Goal: Task Accomplishment & Management: Complete application form

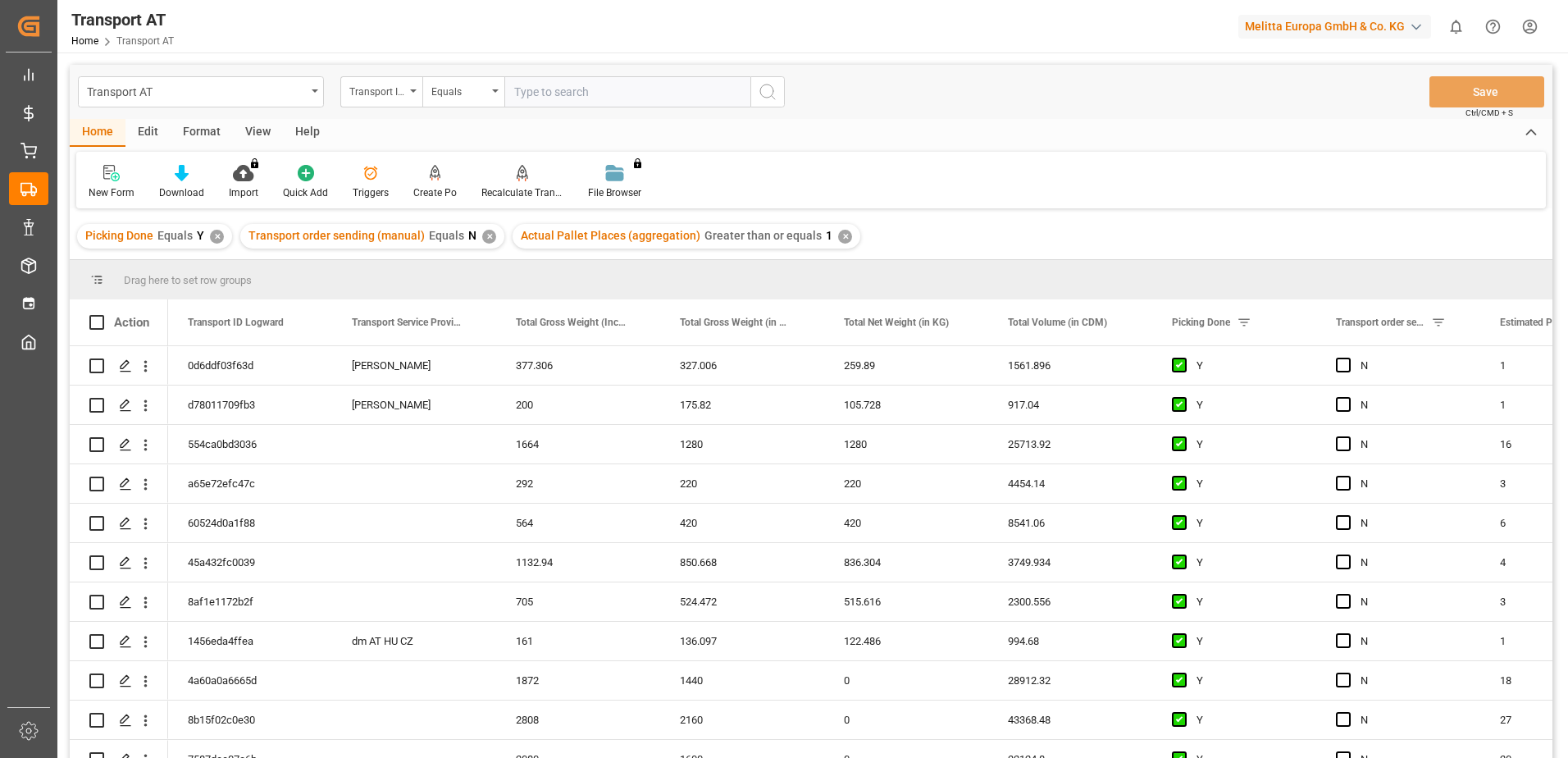
click at [256, 136] on div "View" at bounding box center [258, 133] width 50 height 28
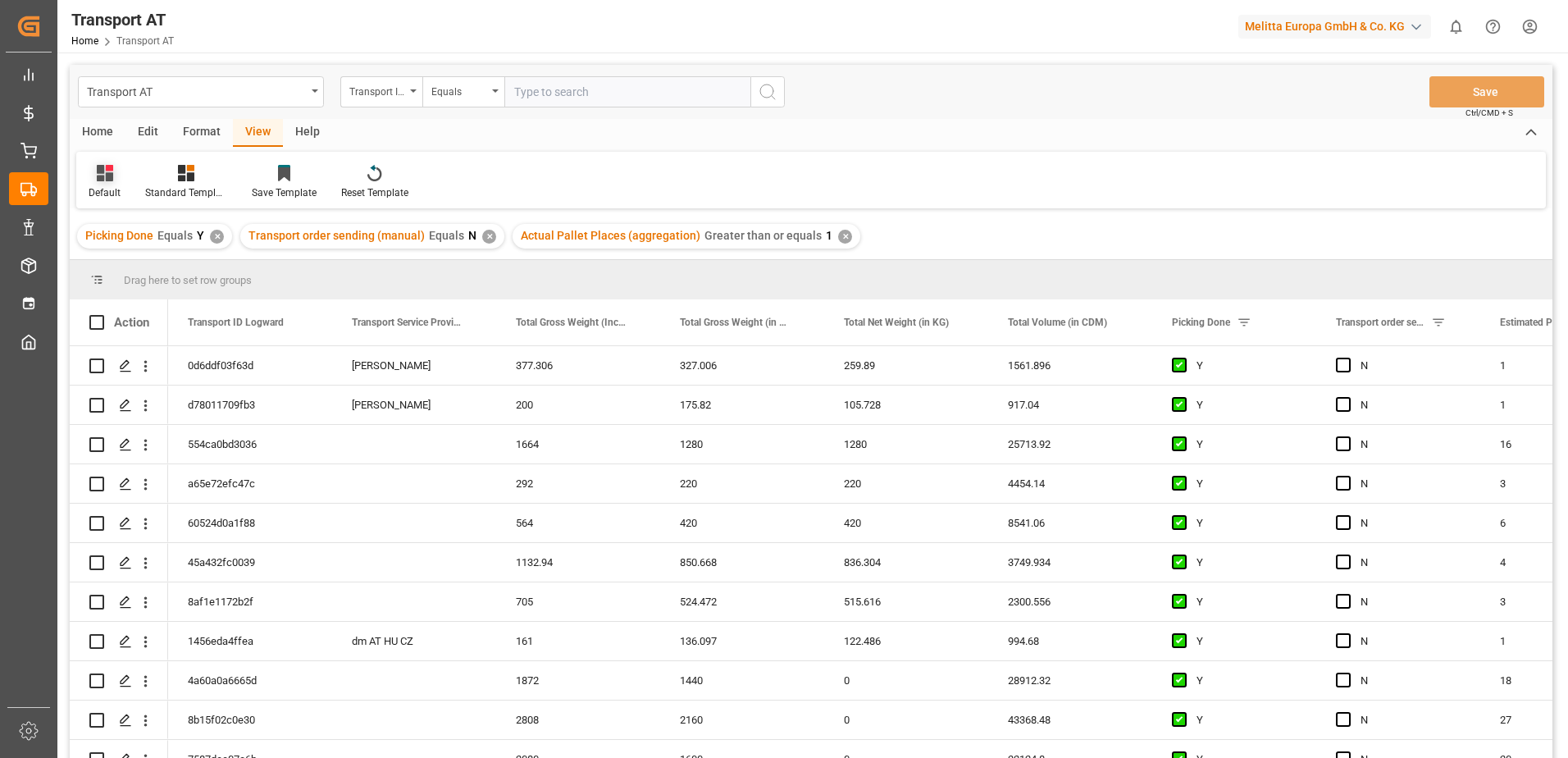
click at [97, 185] on div "Default" at bounding box center [104, 182] width 56 height 36
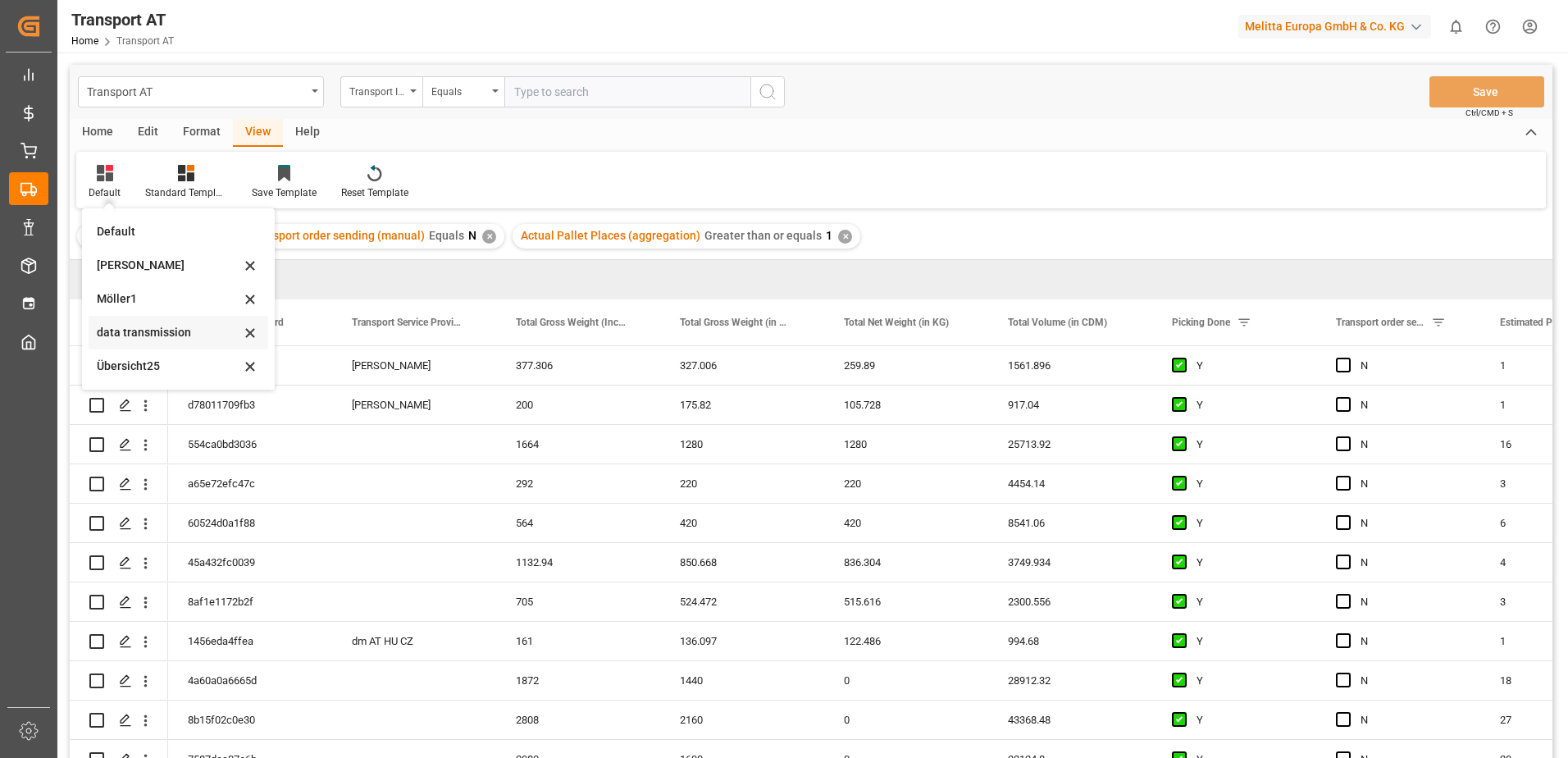
click at [165, 329] on div "data transmission" at bounding box center [169, 332] width 143 height 17
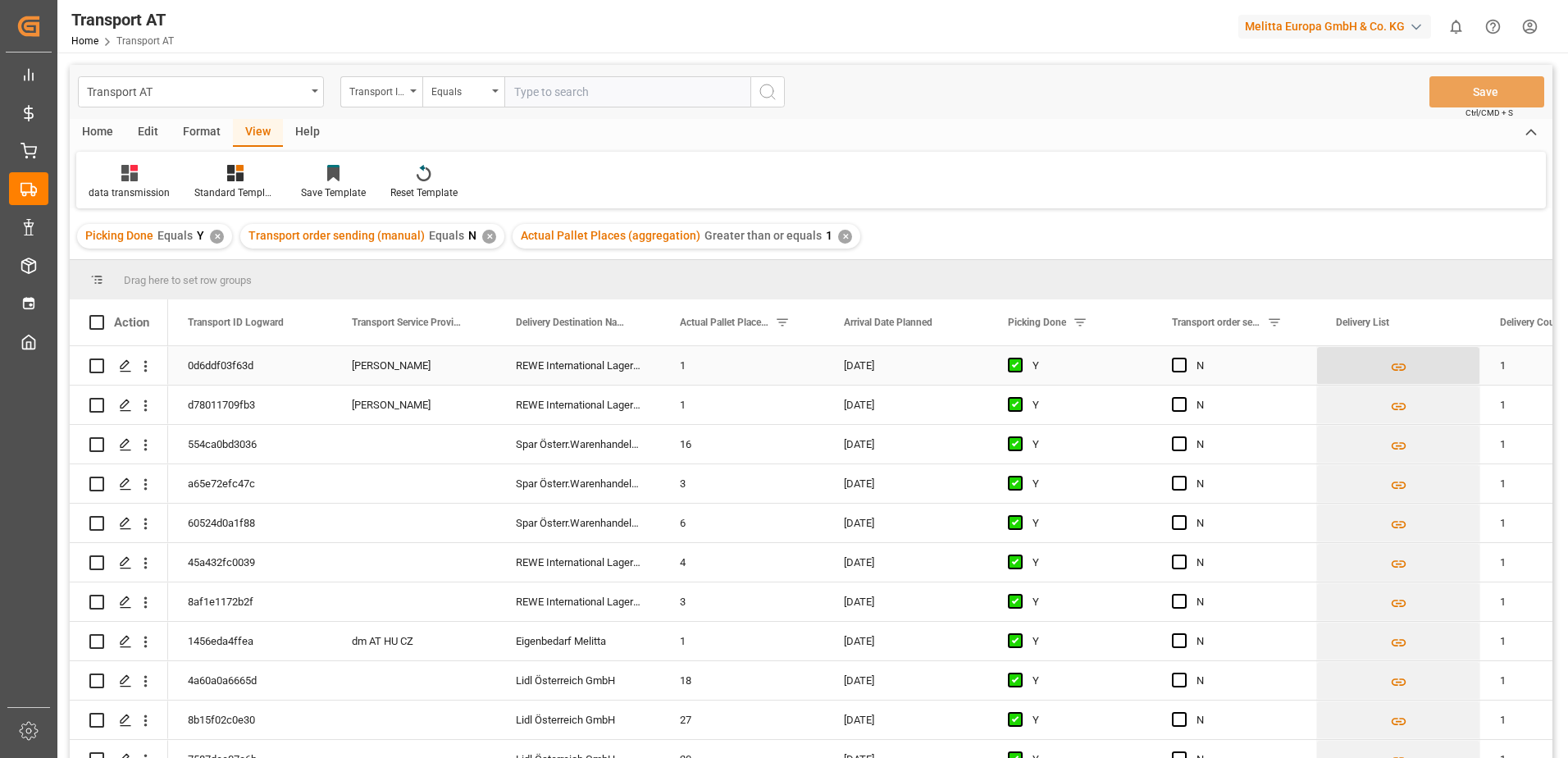
click at [1402, 367] on icon "Press SPACE to select this row." at bounding box center [1399, 367] width 17 height 17
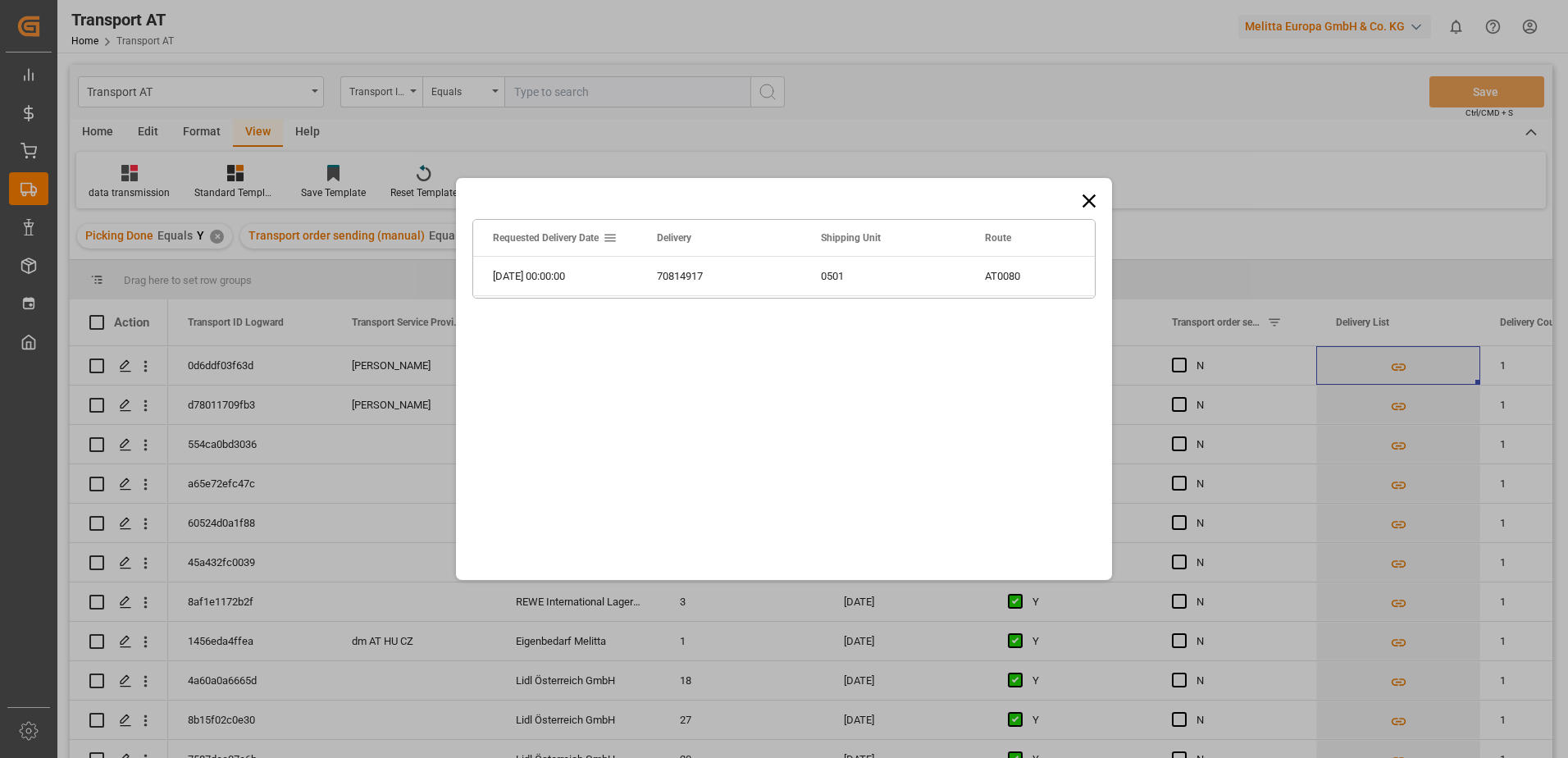
click at [1092, 202] on icon at bounding box center [1089, 201] width 23 height 23
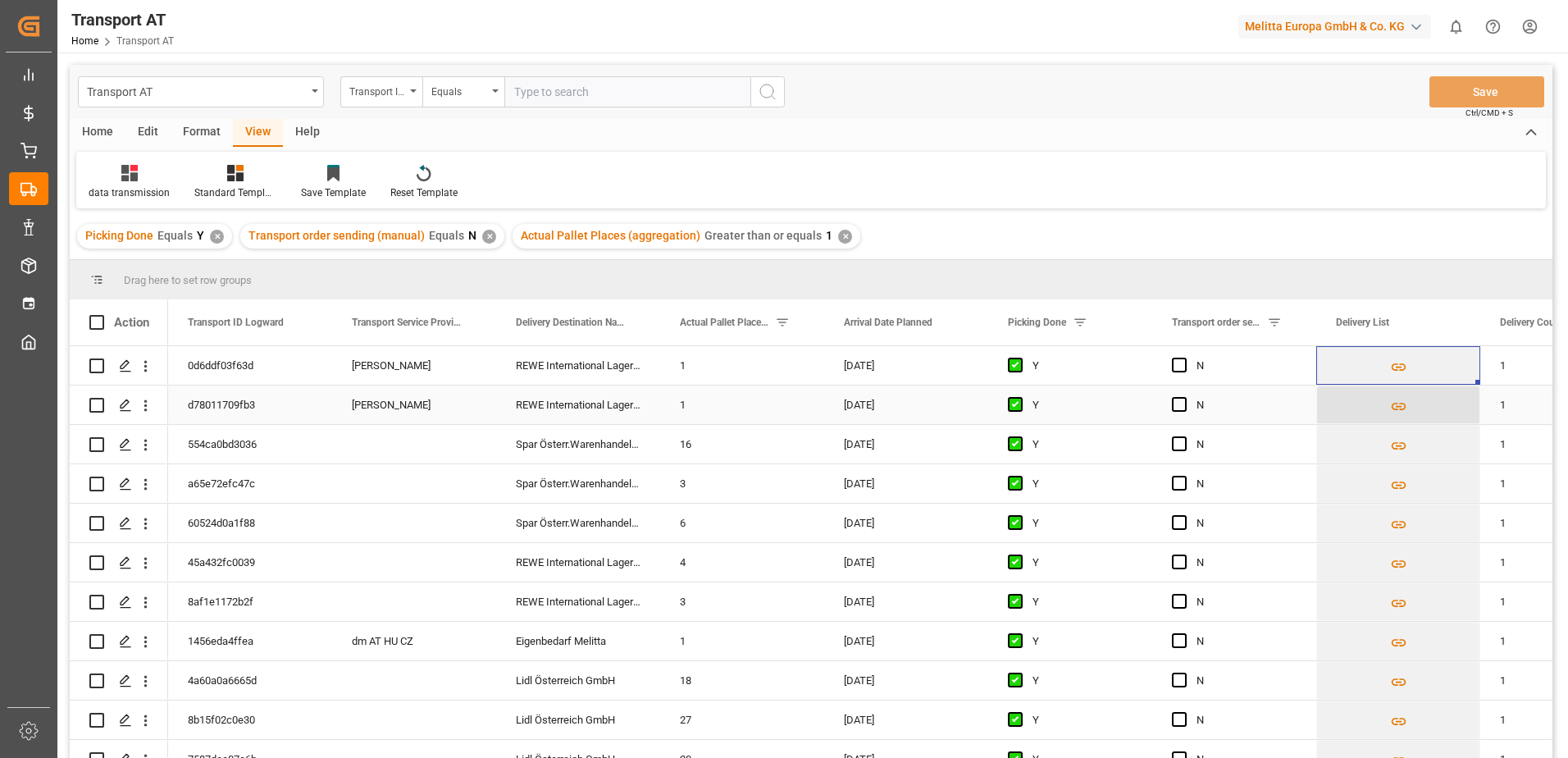
click at [1403, 406] on icon "Press SPACE to select this row." at bounding box center [1399, 406] width 17 height 17
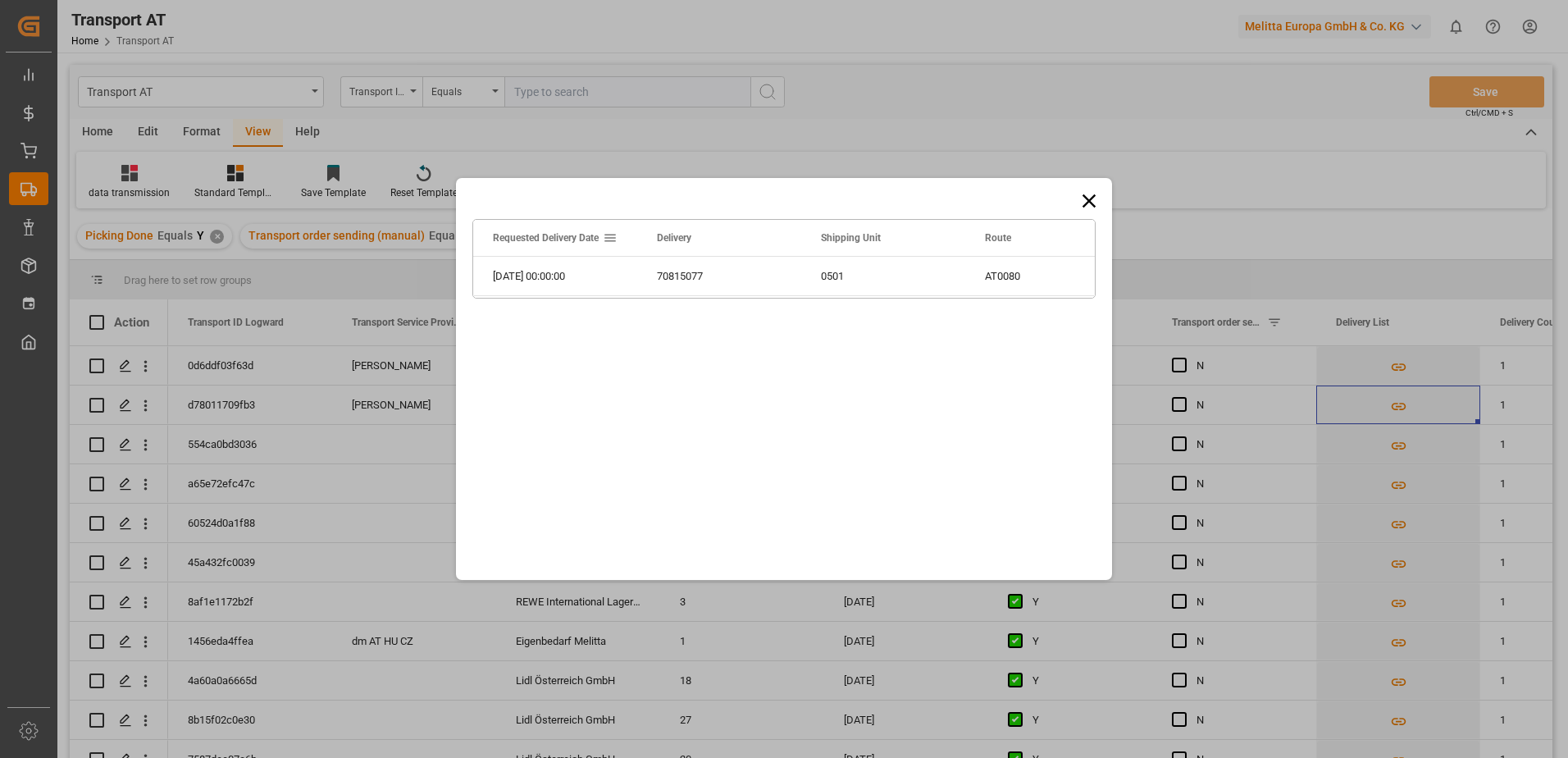
click at [1094, 206] on icon at bounding box center [1088, 201] width 13 height 13
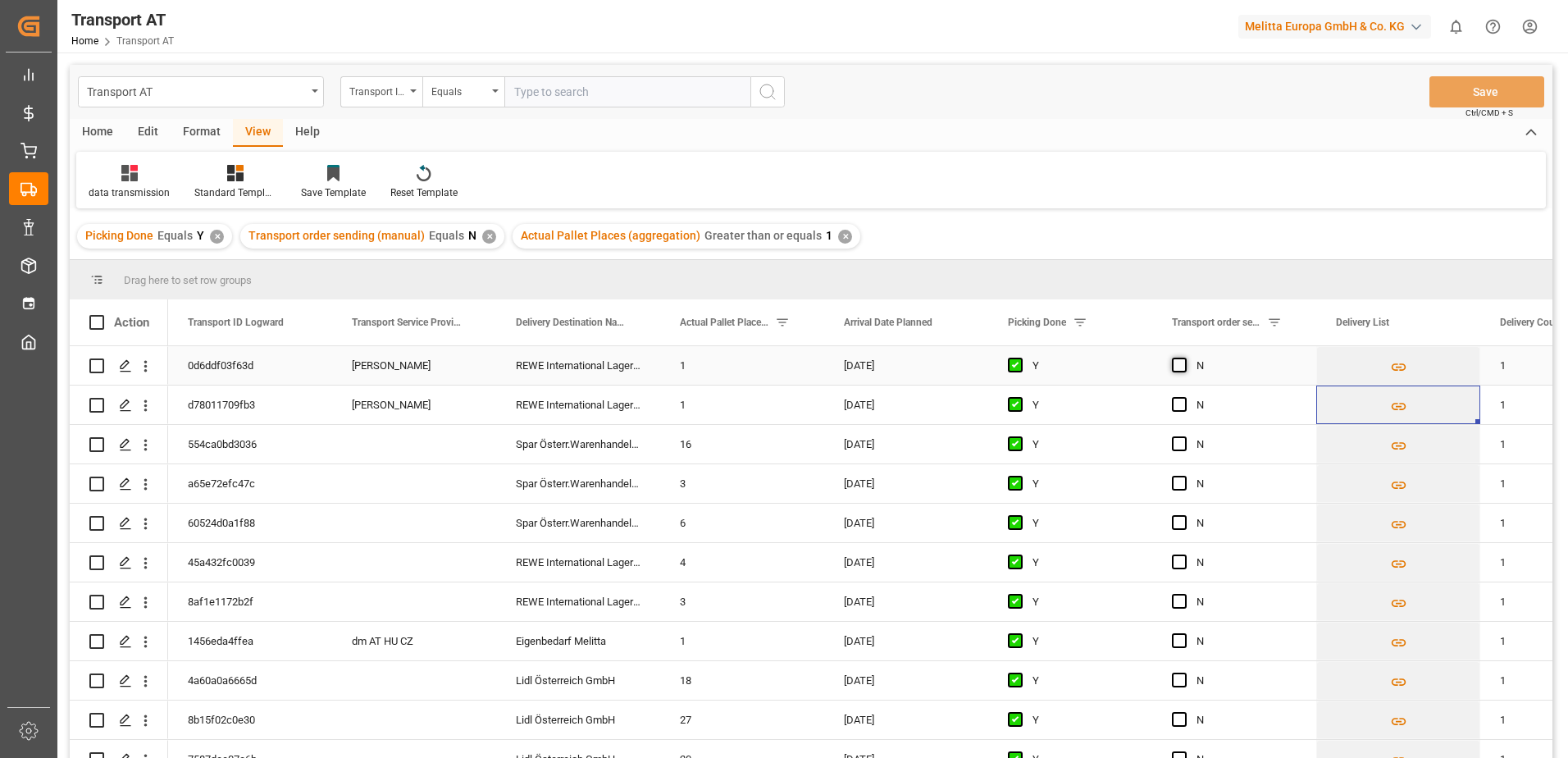
click at [1182, 363] on span "Press SPACE to select this row." at bounding box center [1179, 365] width 14 height 14
click at [1184, 358] on input "Press SPACE to select this row." at bounding box center [1184, 358] width 0 height 0
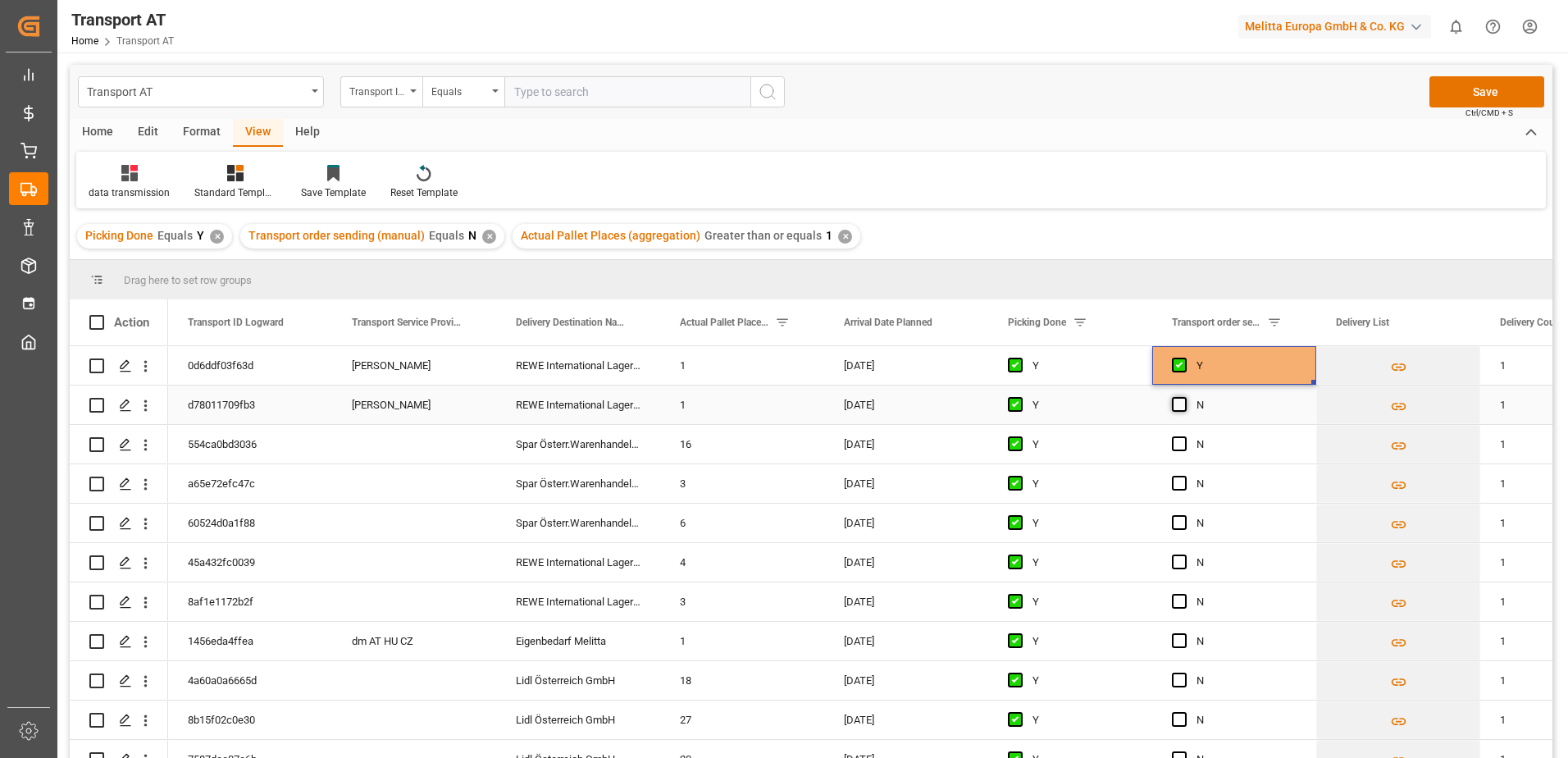
click at [1175, 404] on span "Press SPACE to select this row." at bounding box center [1179, 405] width 14 height 14
click at [1184, 397] on input "Press SPACE to select this row." at bounding box center [1184, 397] width 0 height 0
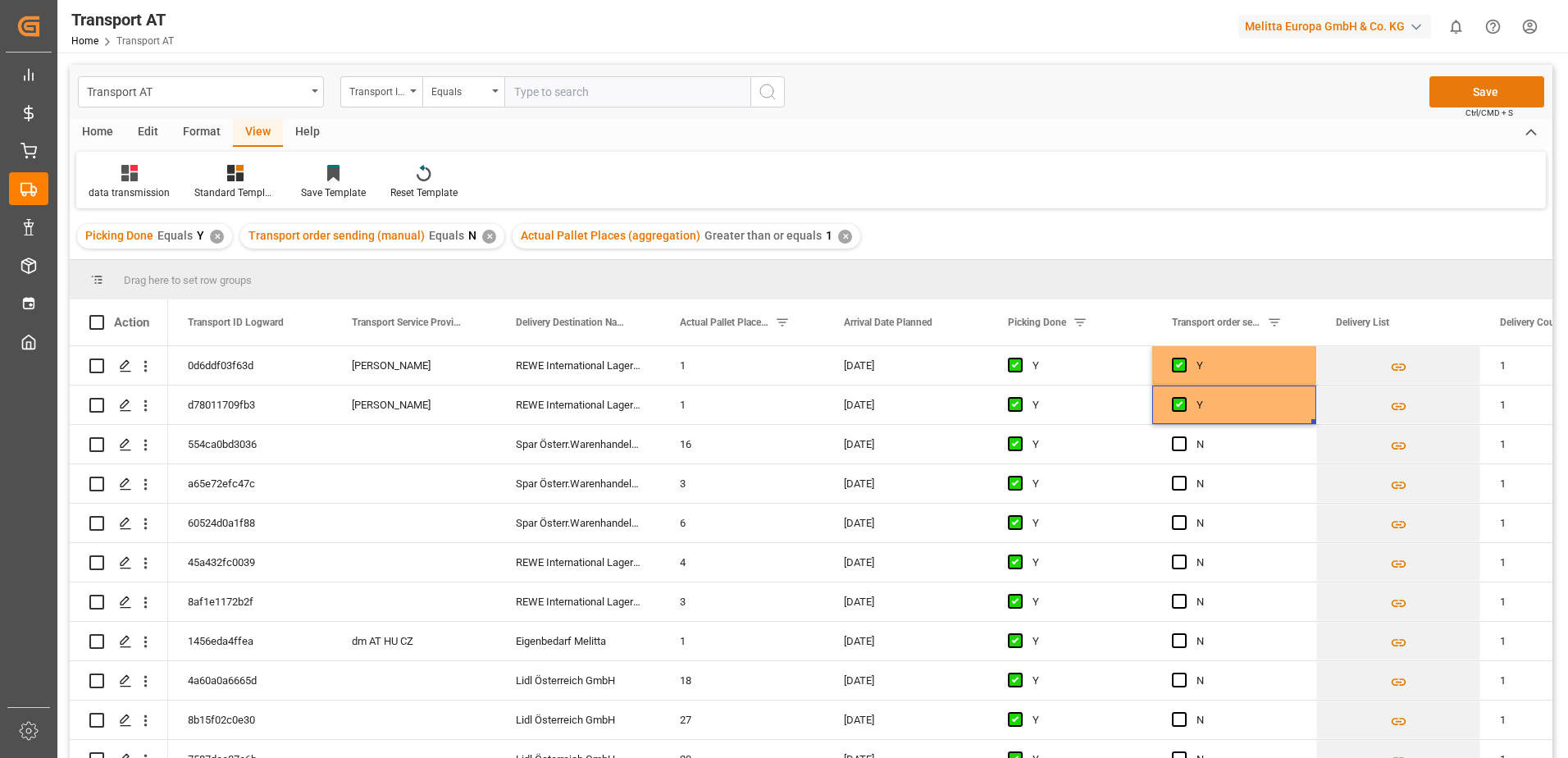
click at [1480, 85] on button "Save" at bounding box center [1486, 91] width 115 height 31
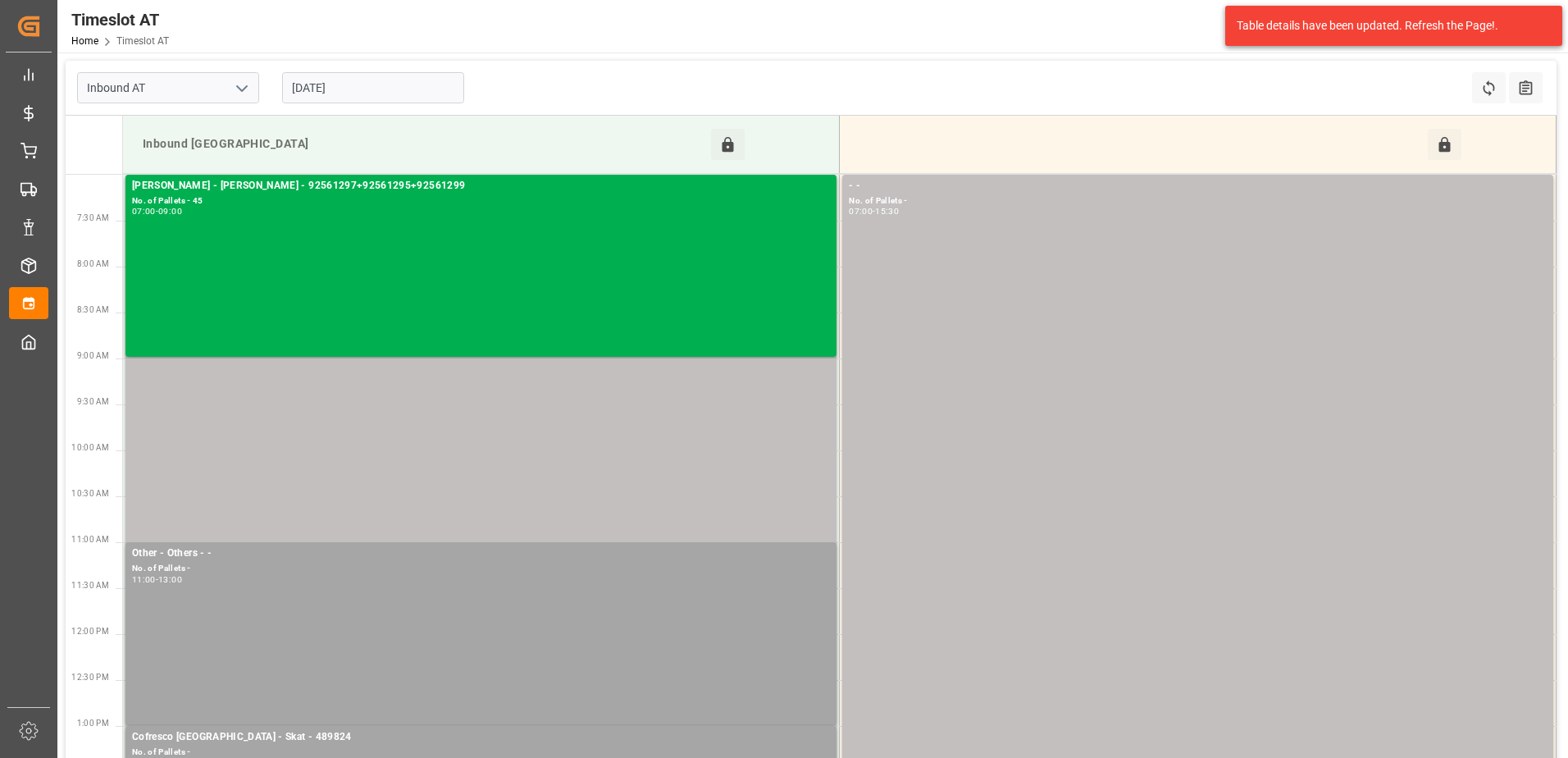
click at [329, 87] on input "[DATE]" at bounding box center [373, 87] width 182 height 31
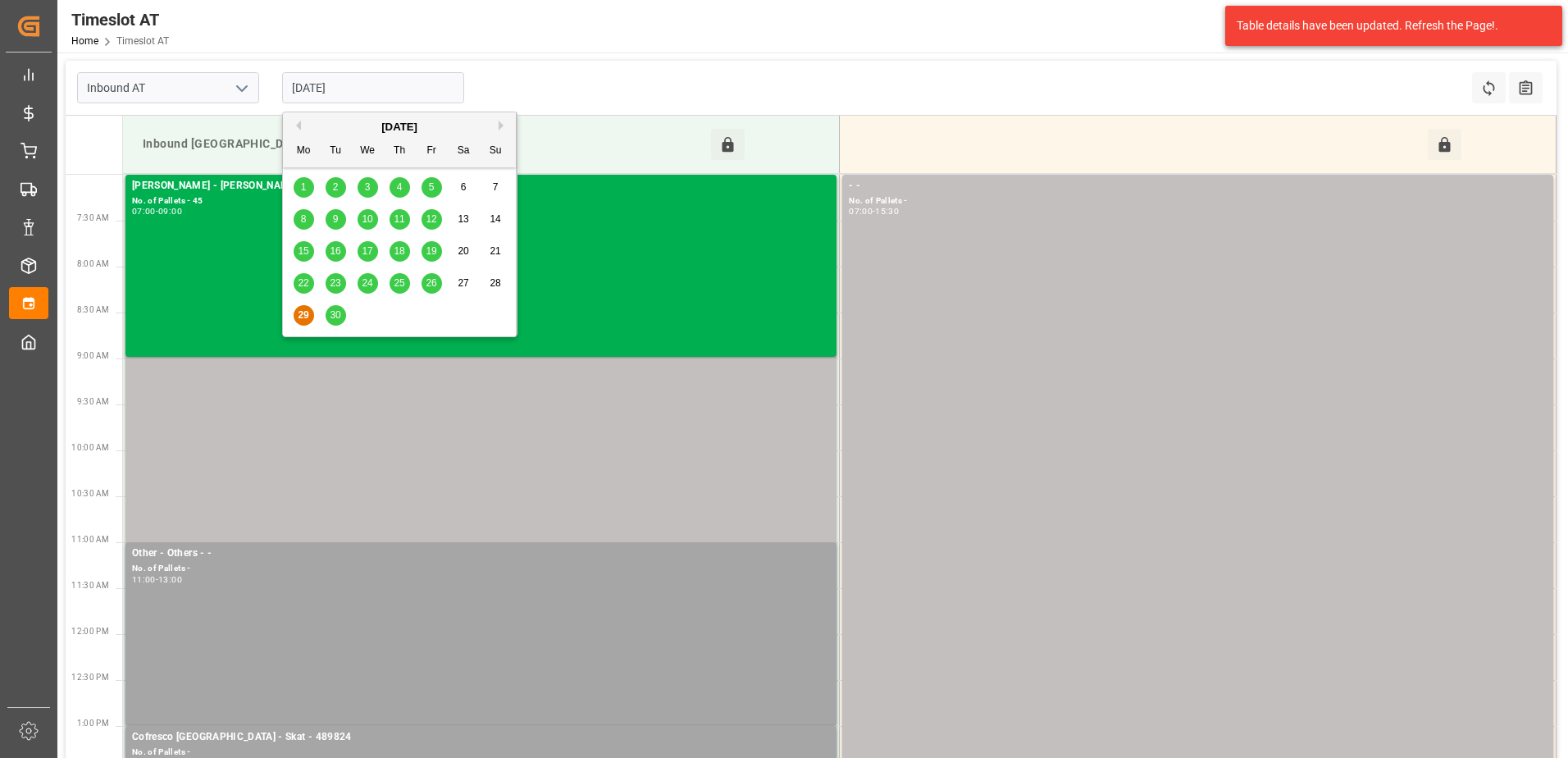
click at [337, 312] on span "30" at bounding box center [335, 315] width 11 height 12
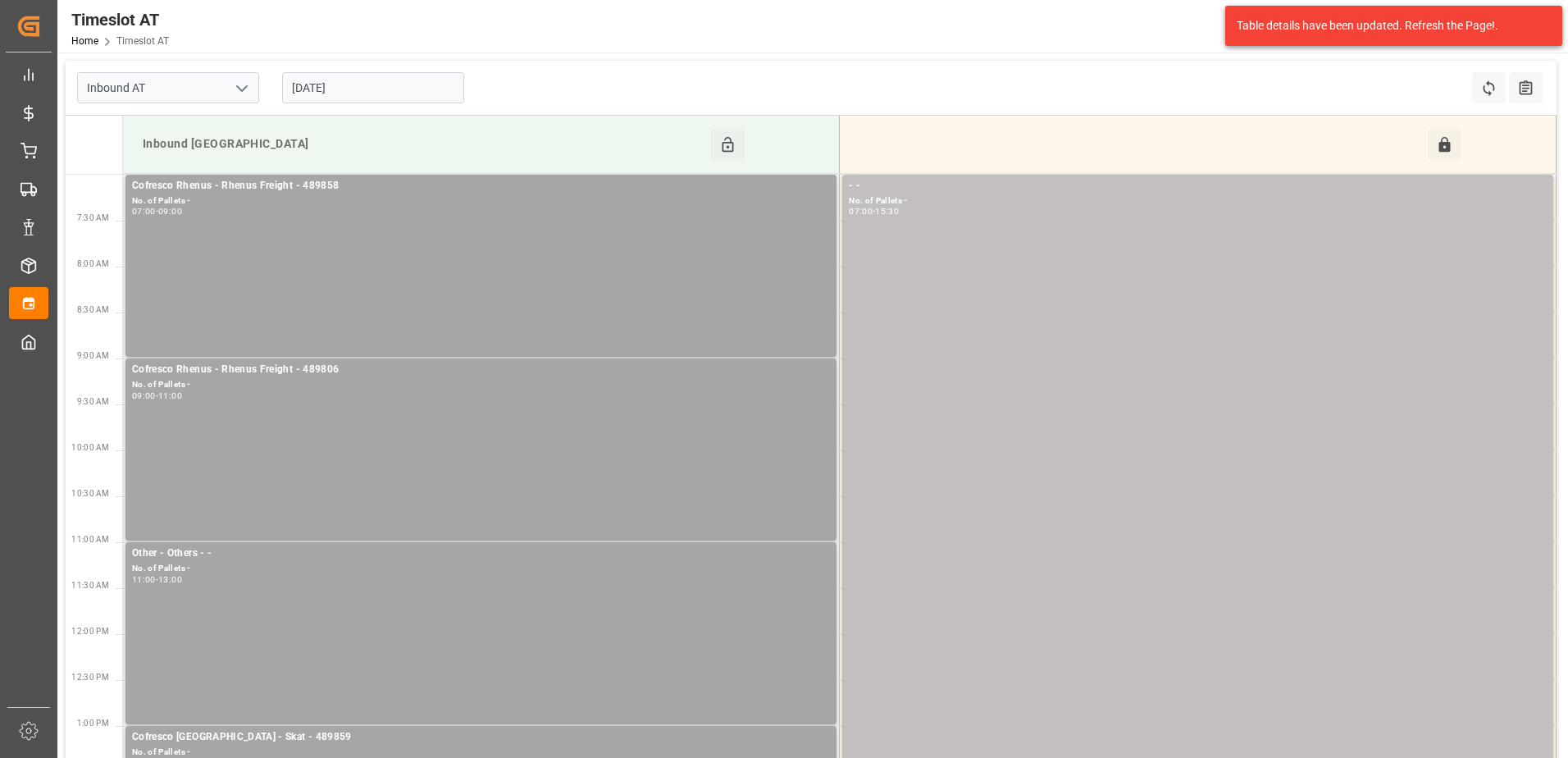
click at [368, 86] on input "[DATE]" at bounding box center [373, 87] width 182 height 31
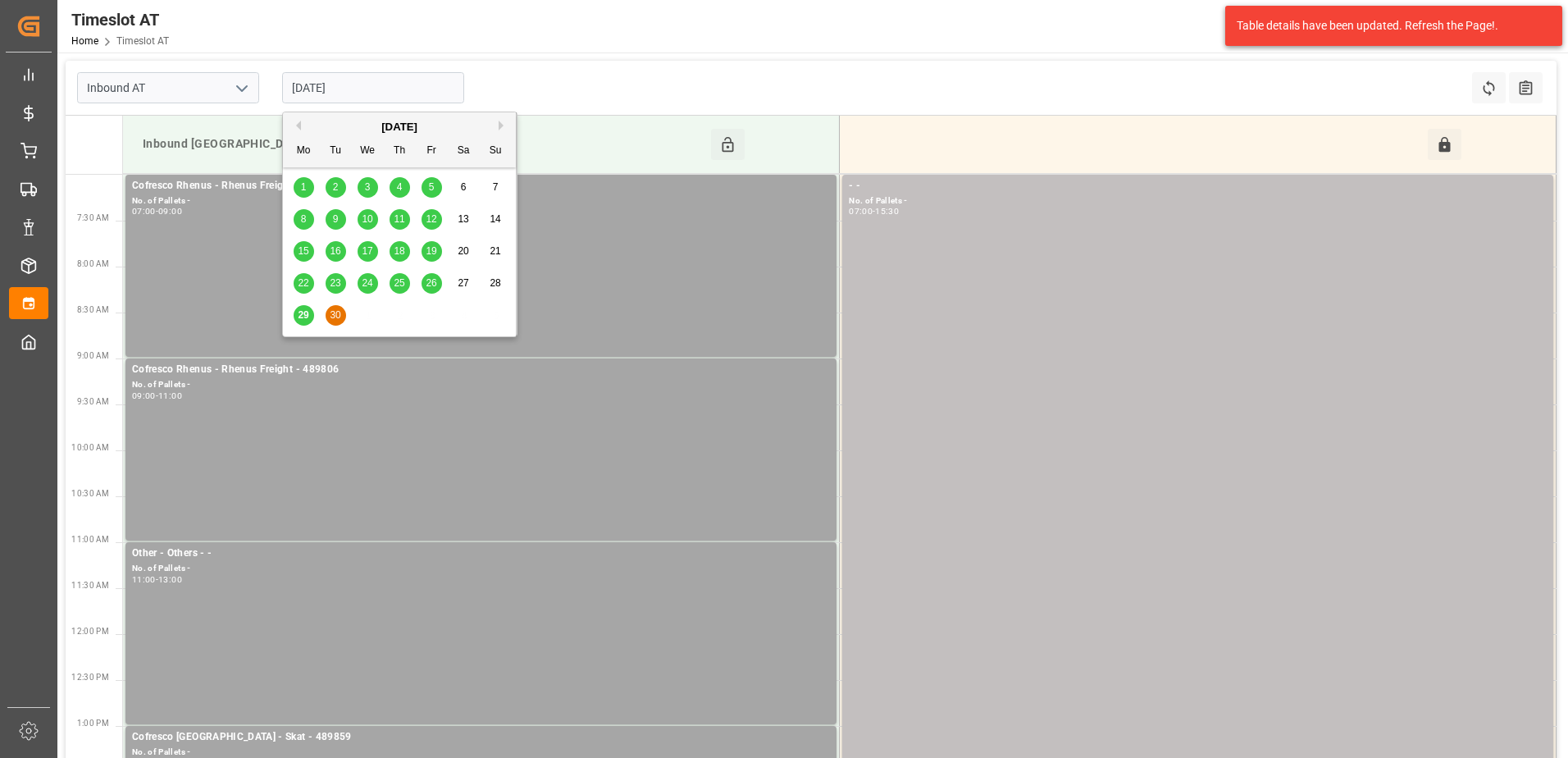
click at [499, 124] on button "Next Month" at bounding box center [503, 125] width 10 height 10
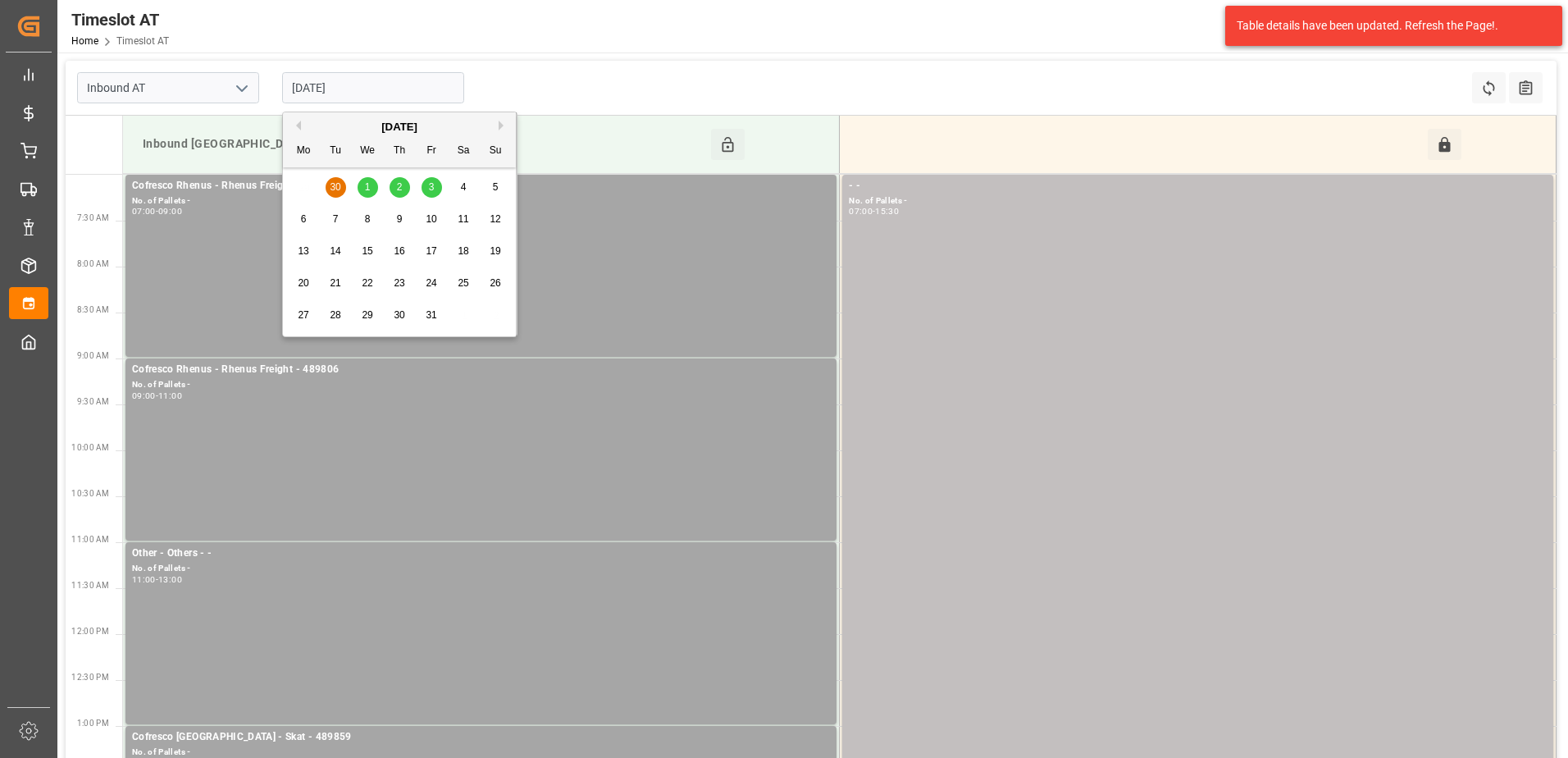
click at [362, 187] on div "1" at bounding box center [368, 188] width 21 height 20
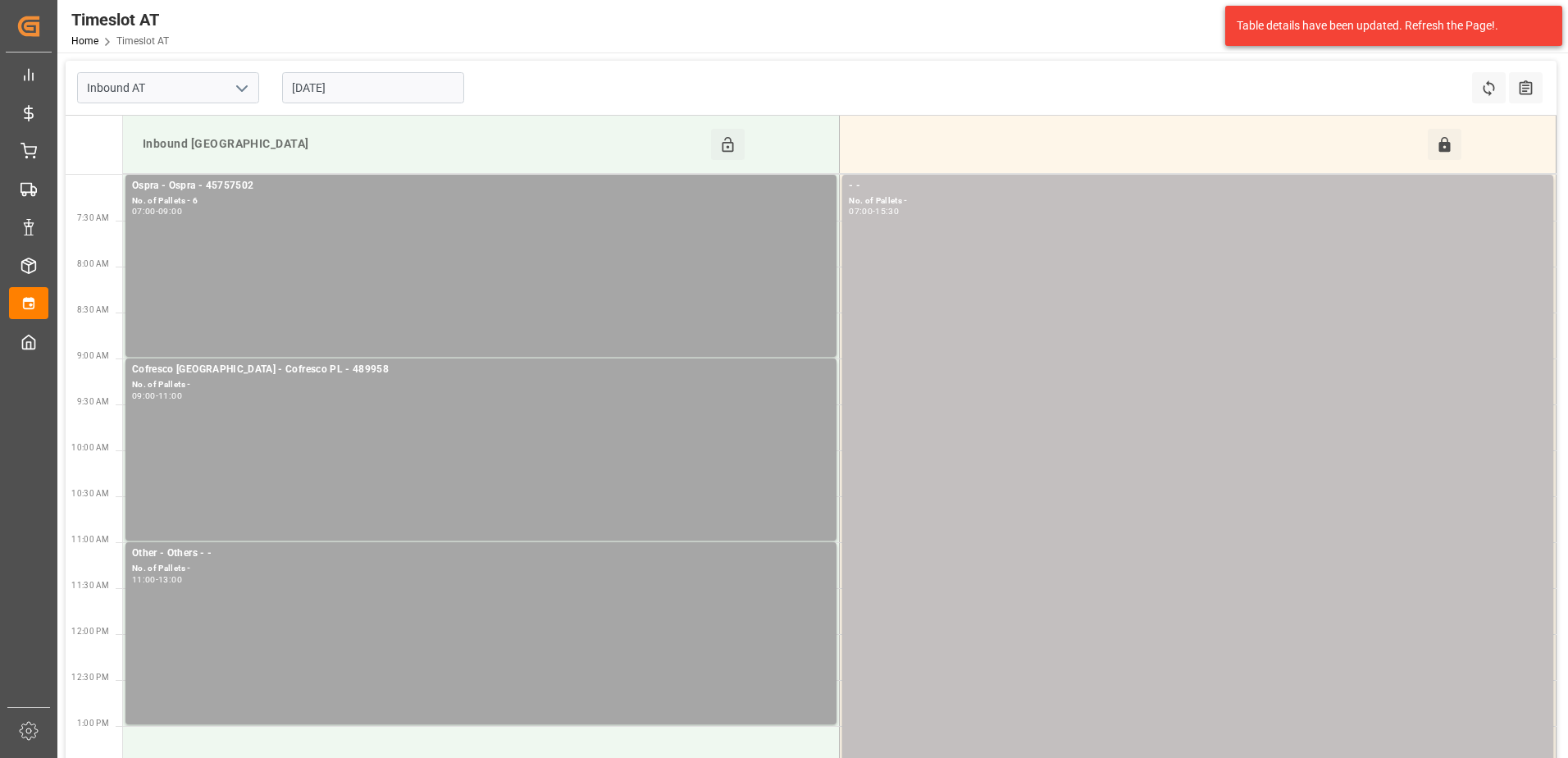
click at [397, 83] on input "01-10-2025" at bounding box center [373, 87] width 182 height 31
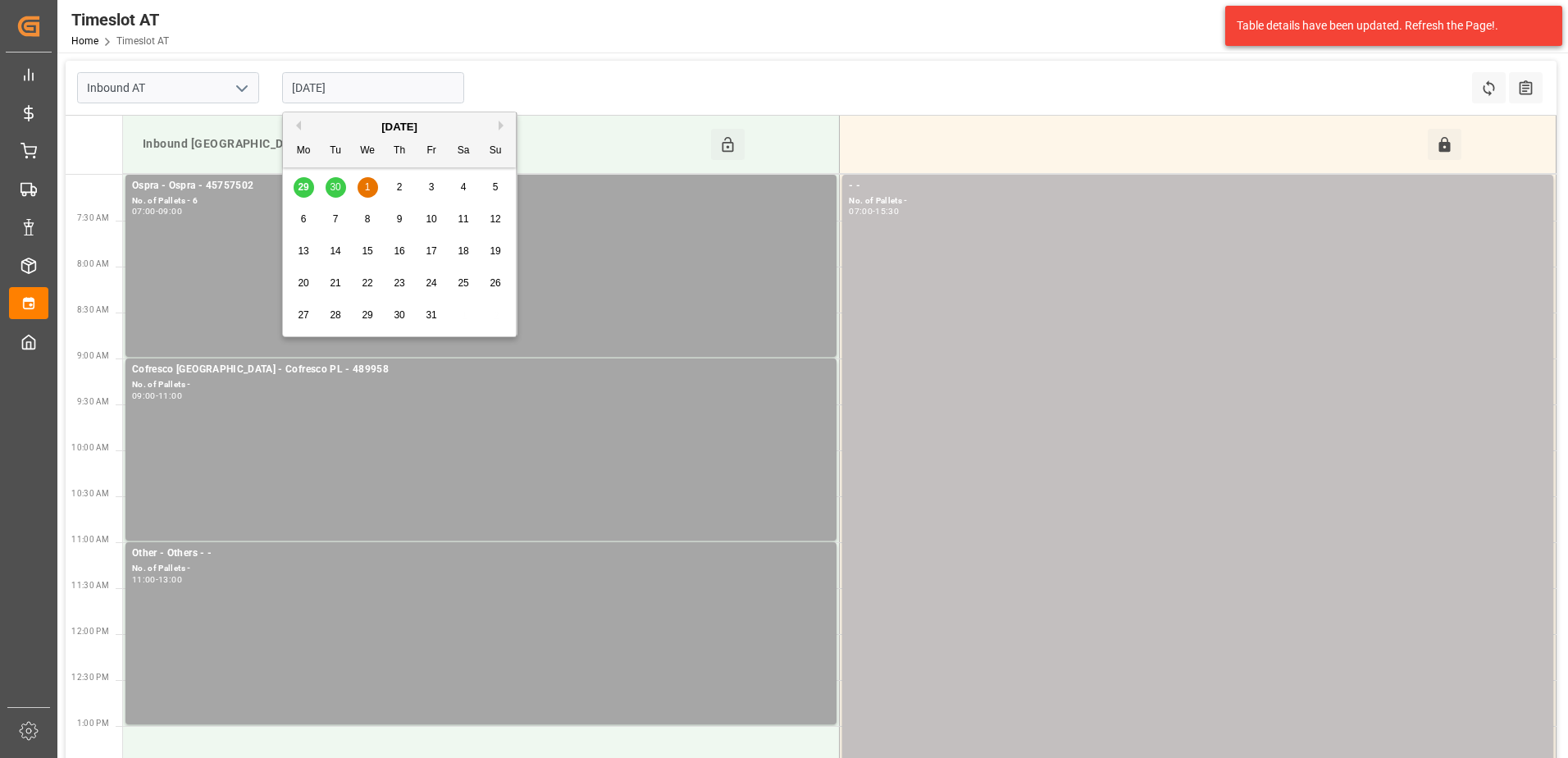
click at [303, 187] on div "29 30 1 2 3 4 5" at bounding box center [400, 187] width 224 height 32
click at [301, 187] on div "29 30 1 2 3 4 5" at bounding box center [400, 187] width 224 height 32
click at [305, 184] on div "29 30 1 2 3 4 5" at bounding box center [400, 187] width 224 height 32
click at [305, 188] on div "29 30 1 2 3 4 5" at bounding box center [400, 187] width 224 height 32
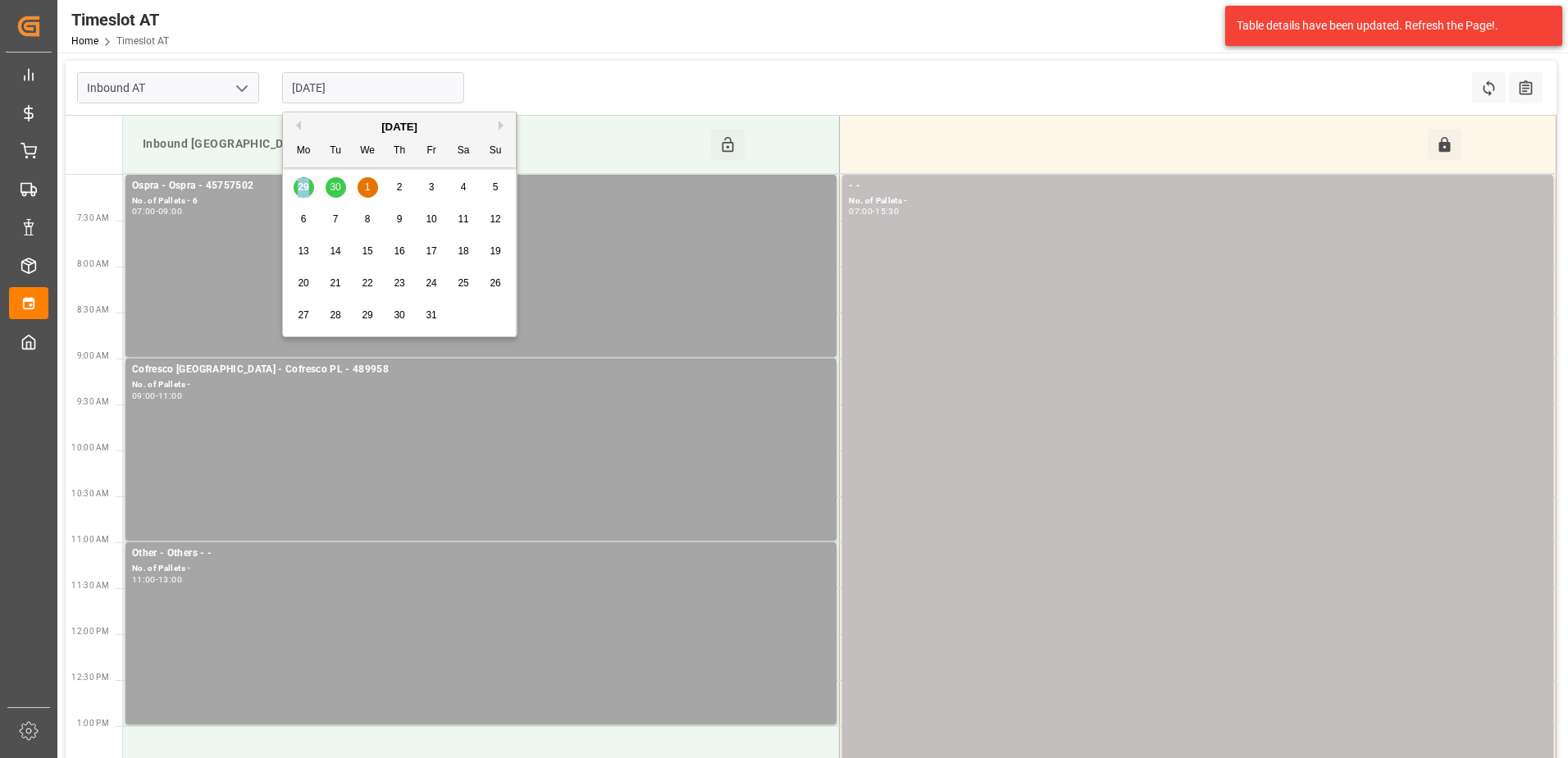
click at [305, 189] on div "29 30 1 2 3 4 5" at bounding box center [400, 187] width 224 height 32
click at [303, 122] on div "October 2025" at bounding box center [400, 127] width 233 height 16
click at [299, 120] on div "October 2025" at bounding box center [400, 127] width 233 height 16
click at [299, 124] on button "Previous Month" at bounding box center [296, 125] width 10 height 10
click at [304, 313] on span "29" at bounding box center [303, 315] width 11 height 12
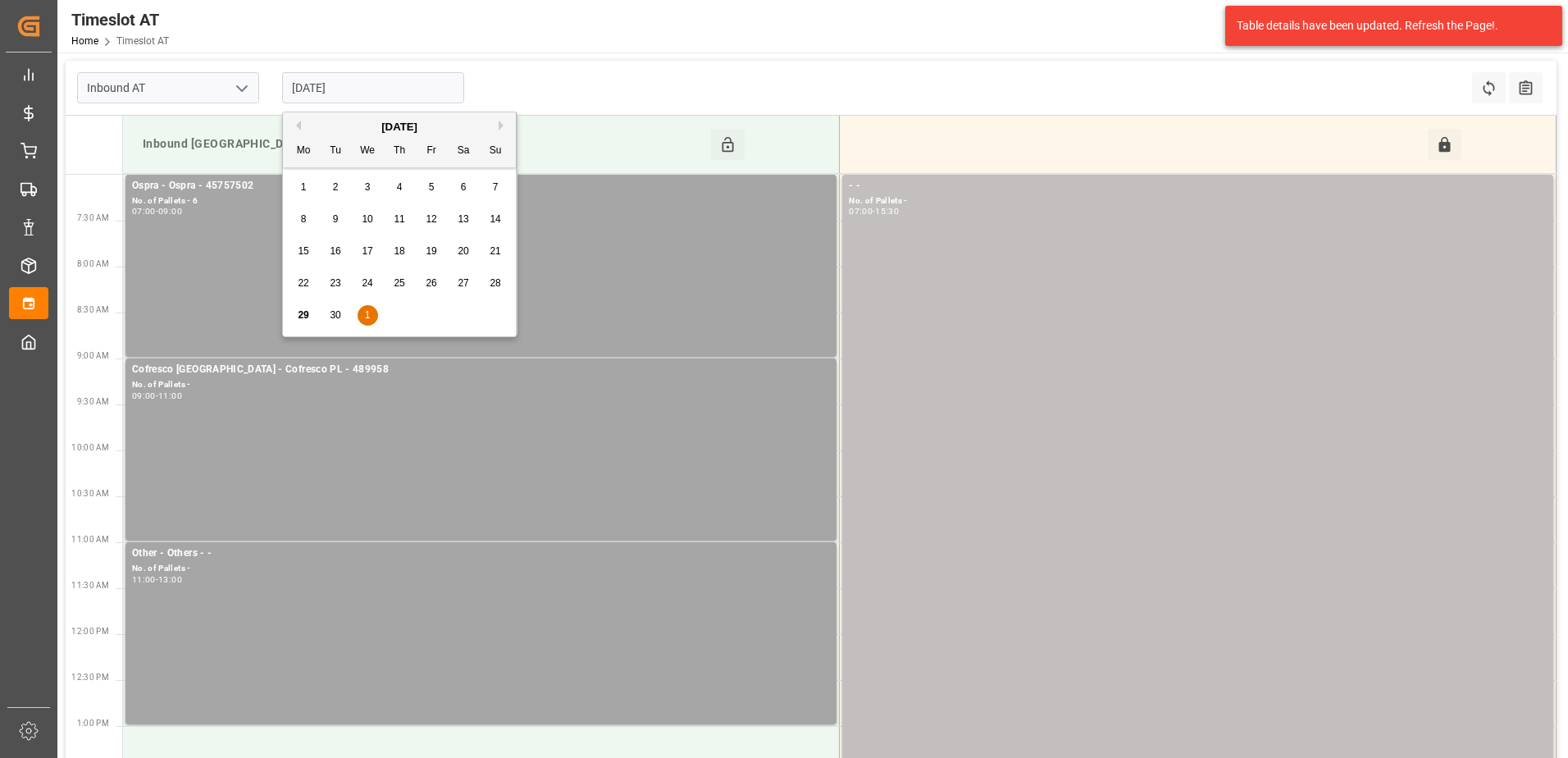
type input "[DATE]"
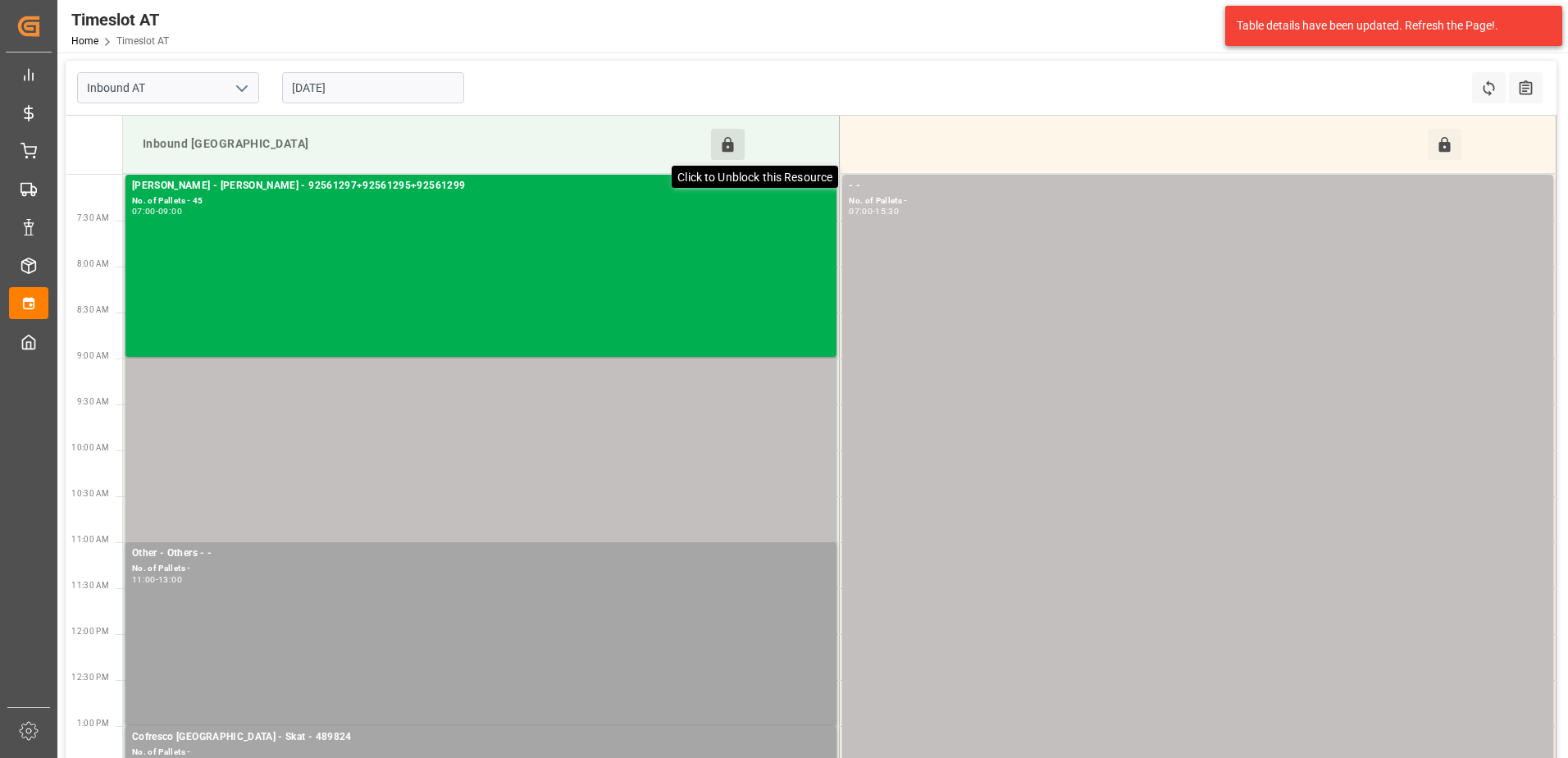
click at [729, 140] on icon at bounding box center [727, 144] width 17 height 17
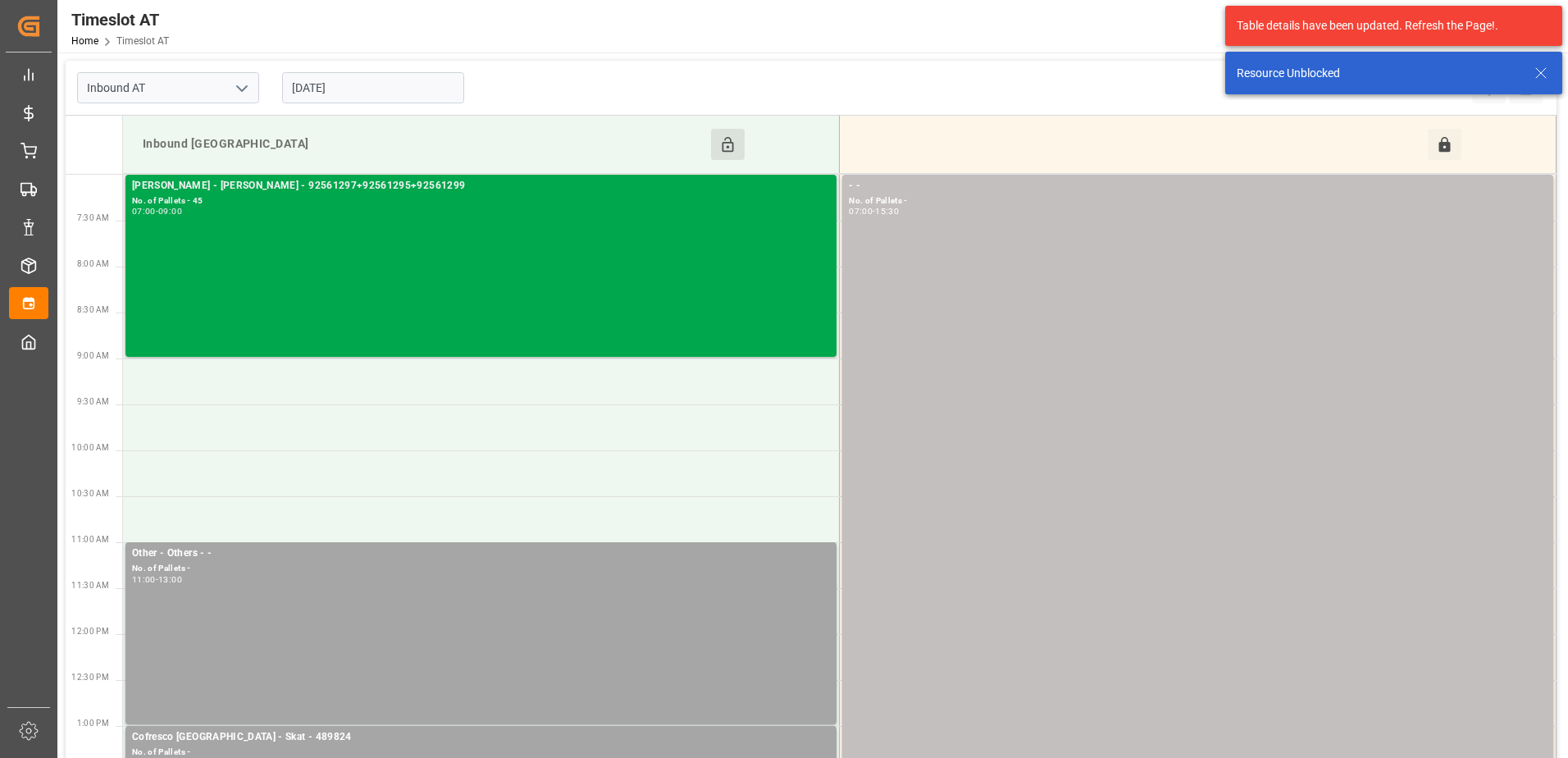
click at [602, 205] on div "No. of Pallets - 45" at bounding box center [481, 202] width 697 height 14
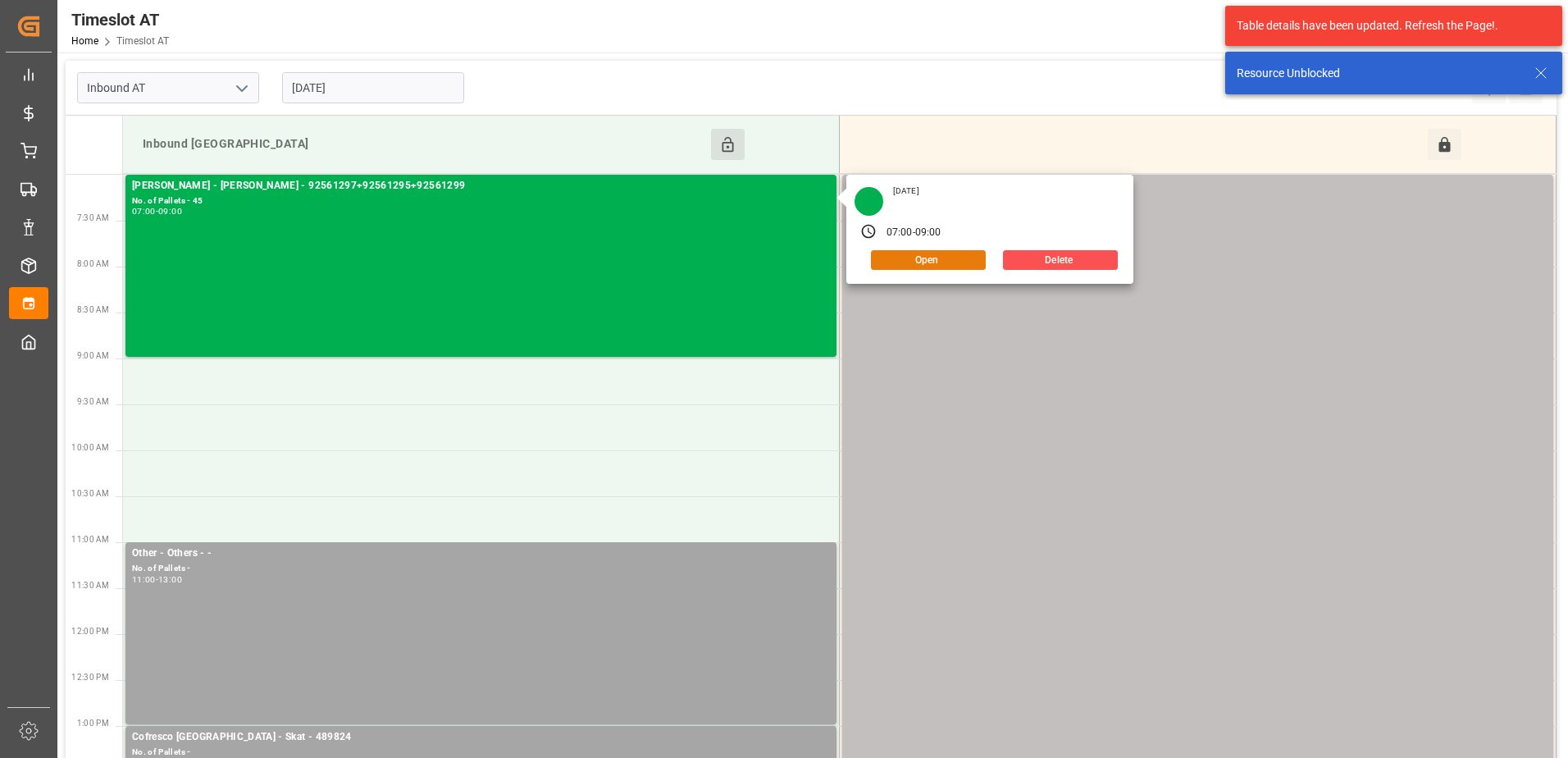
click at [909, 264] on button "Open" at bounding box center [928, 260] width 115 height 20
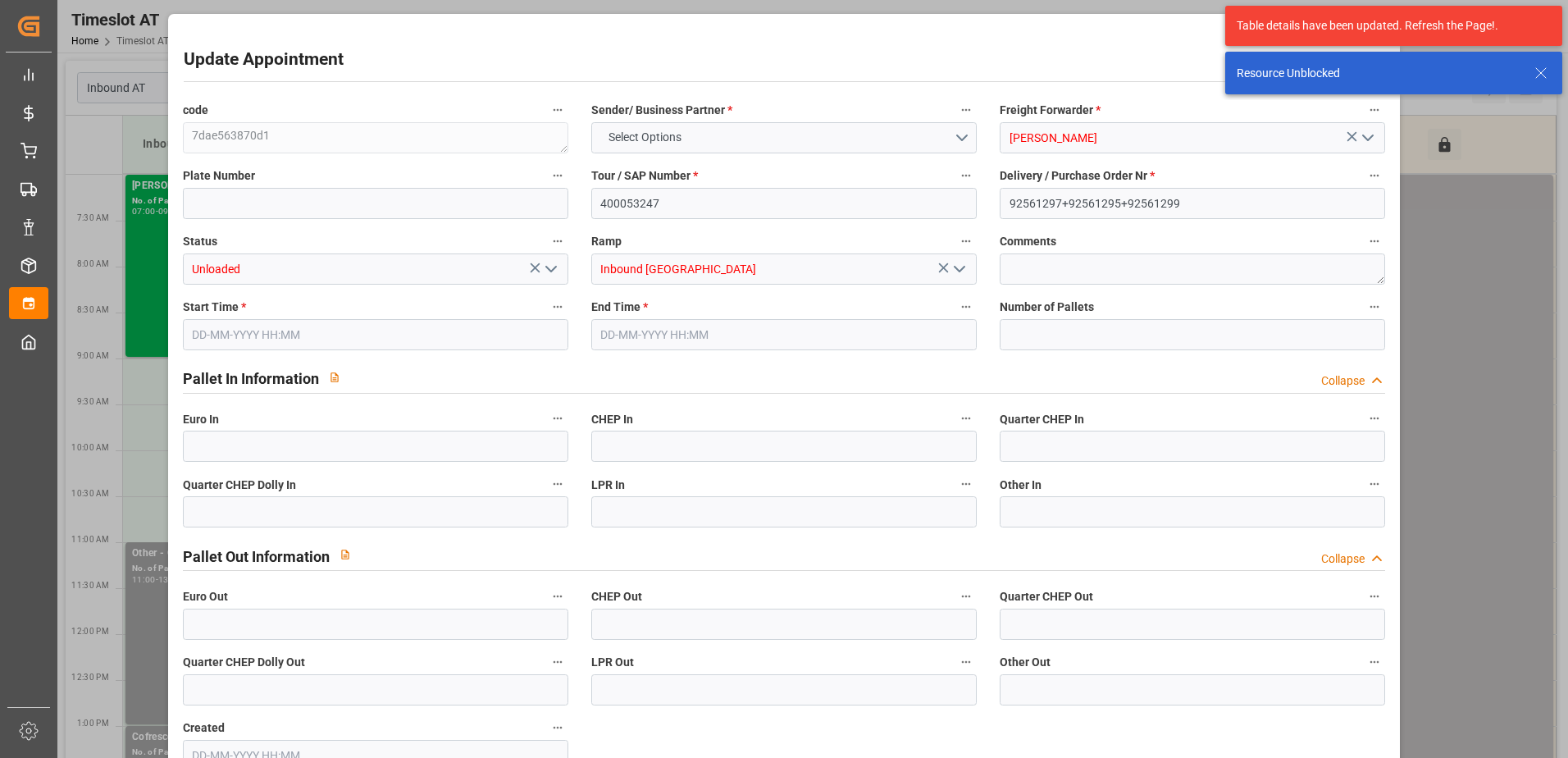
type input "45"
type input "29-09-2025 07:00"
type input "29-09-2025 09:00"
type input "24-09-2025 09:43"
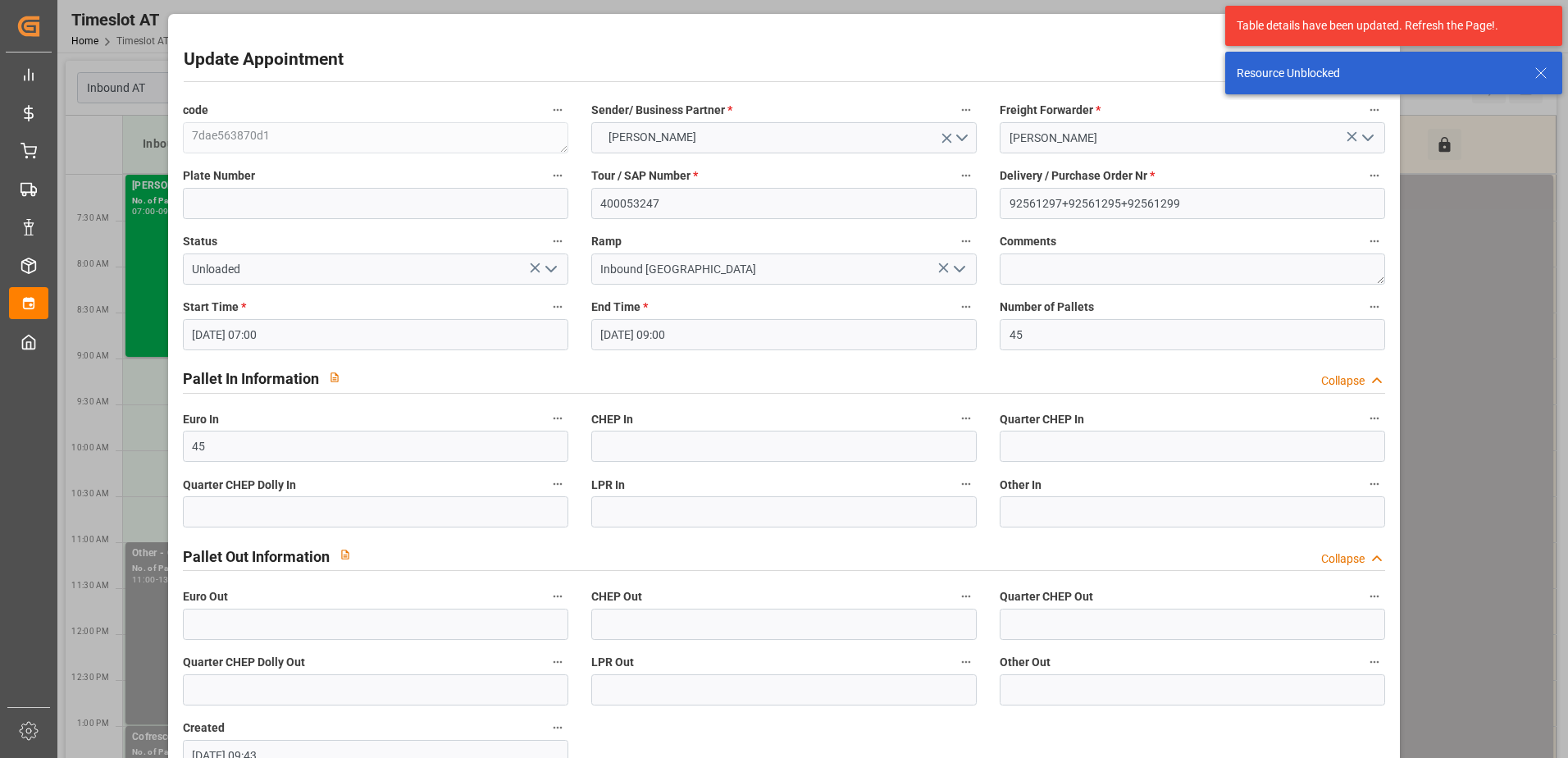
click at [549, 266] on icon "open menu" at bounding box center [551, 269] width 20 height 20
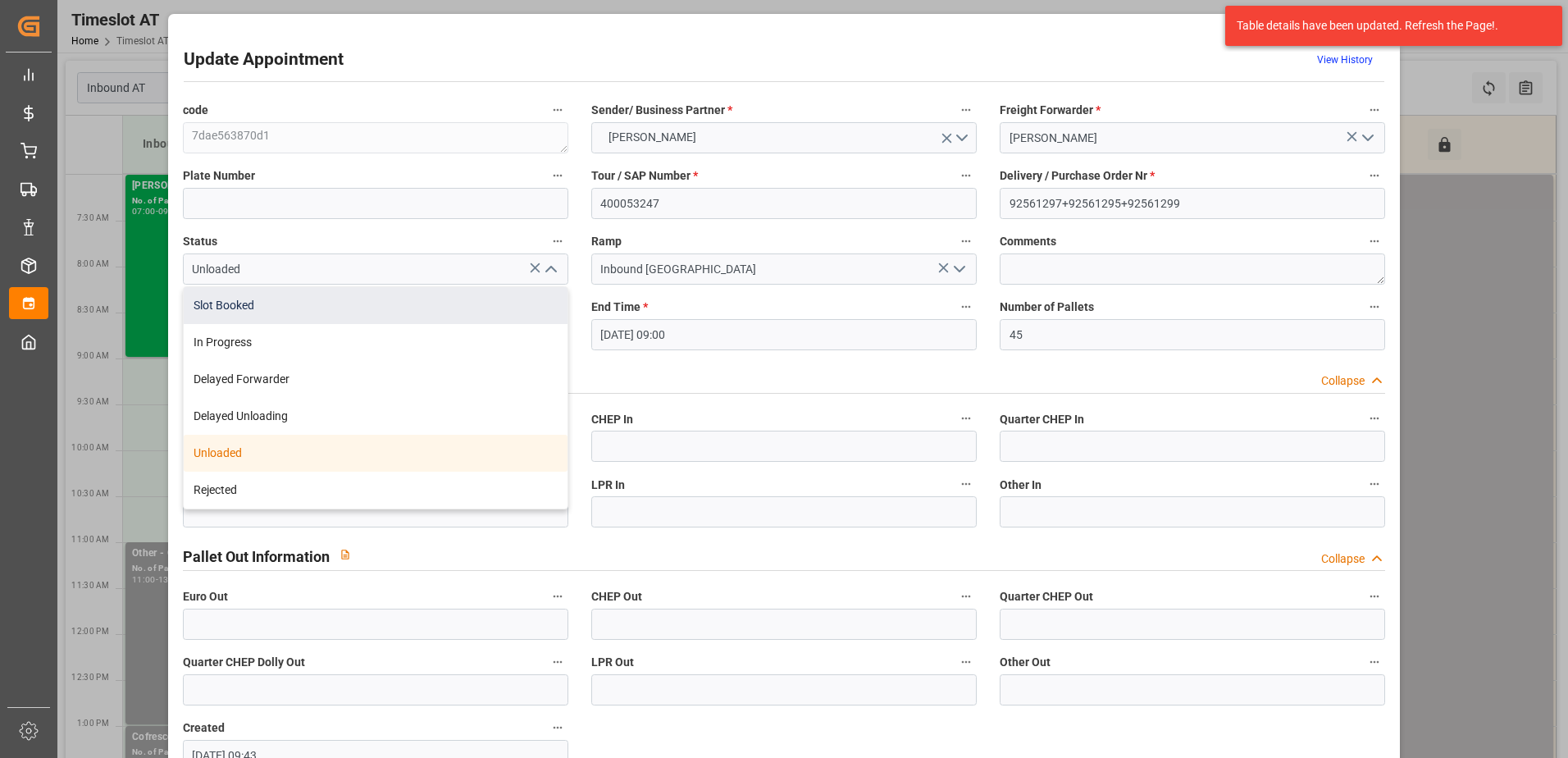
click at [274, 308] on div "Slot Booked" at bounding box center [376, 305] width 384 height 37
type input "Slot Booked"
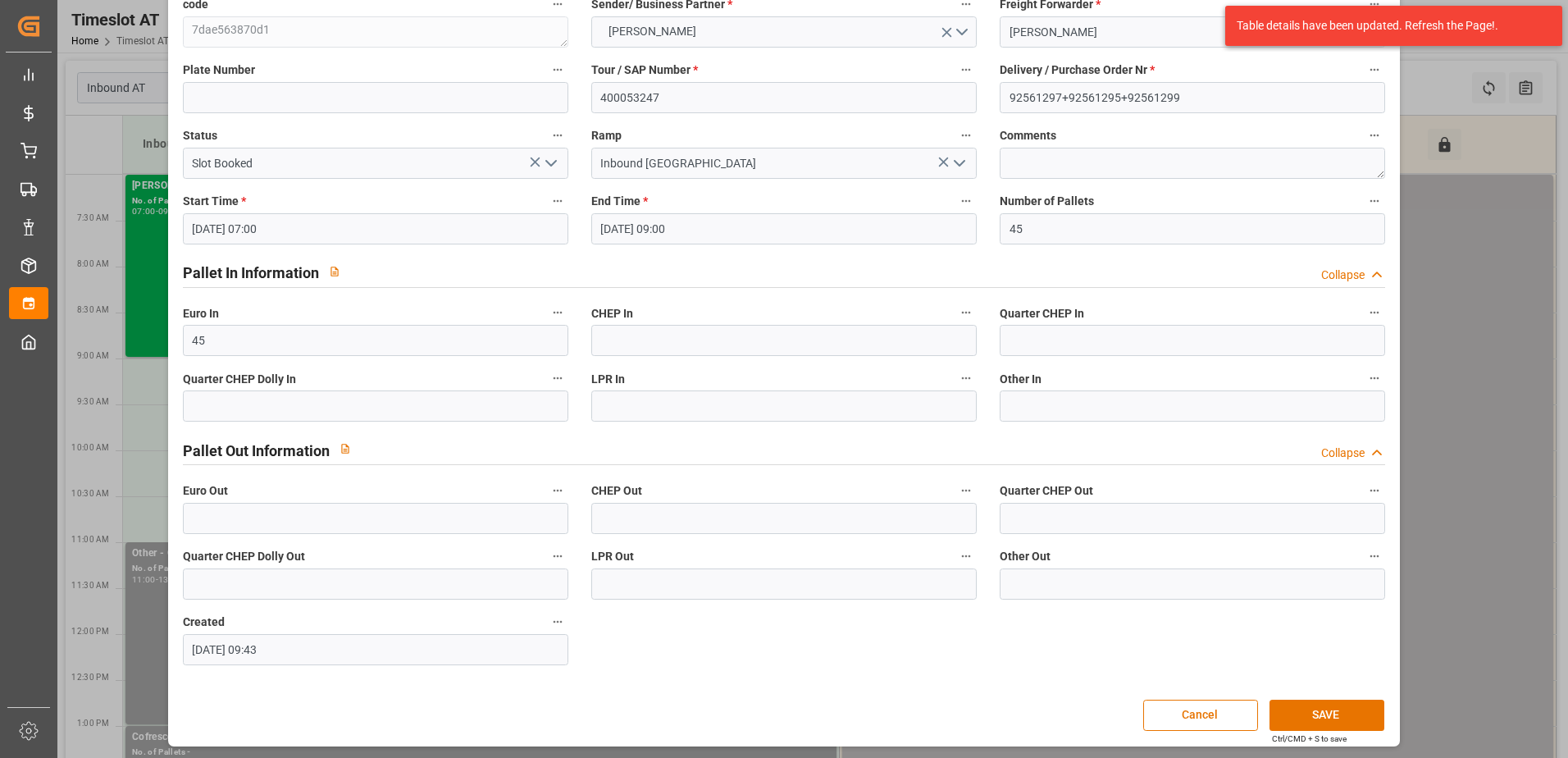
scroll to position [109, 0]
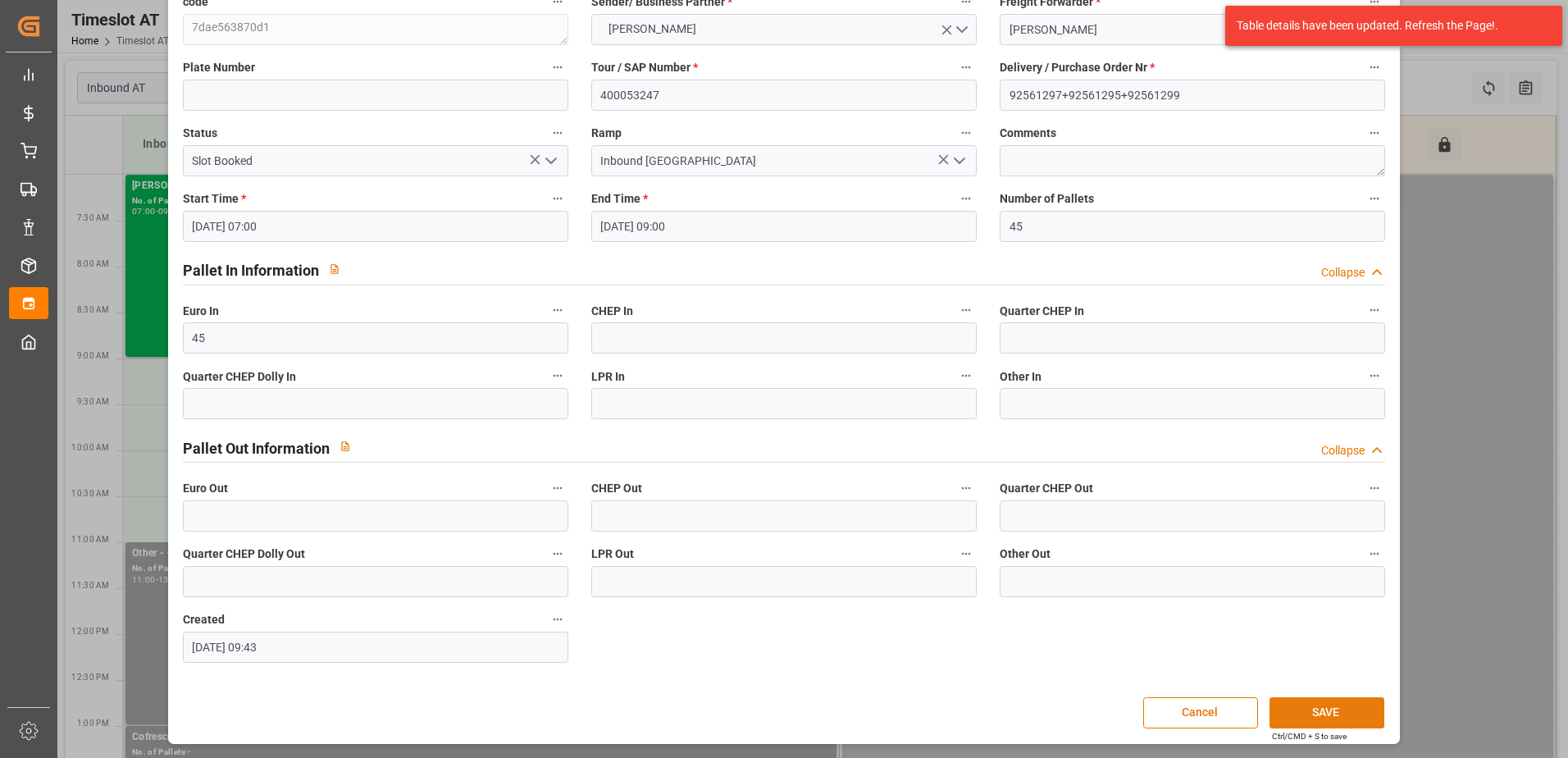
click at [1347, 700] on button "SAVE" at bounding box center [1327, 713] width 115 height 31
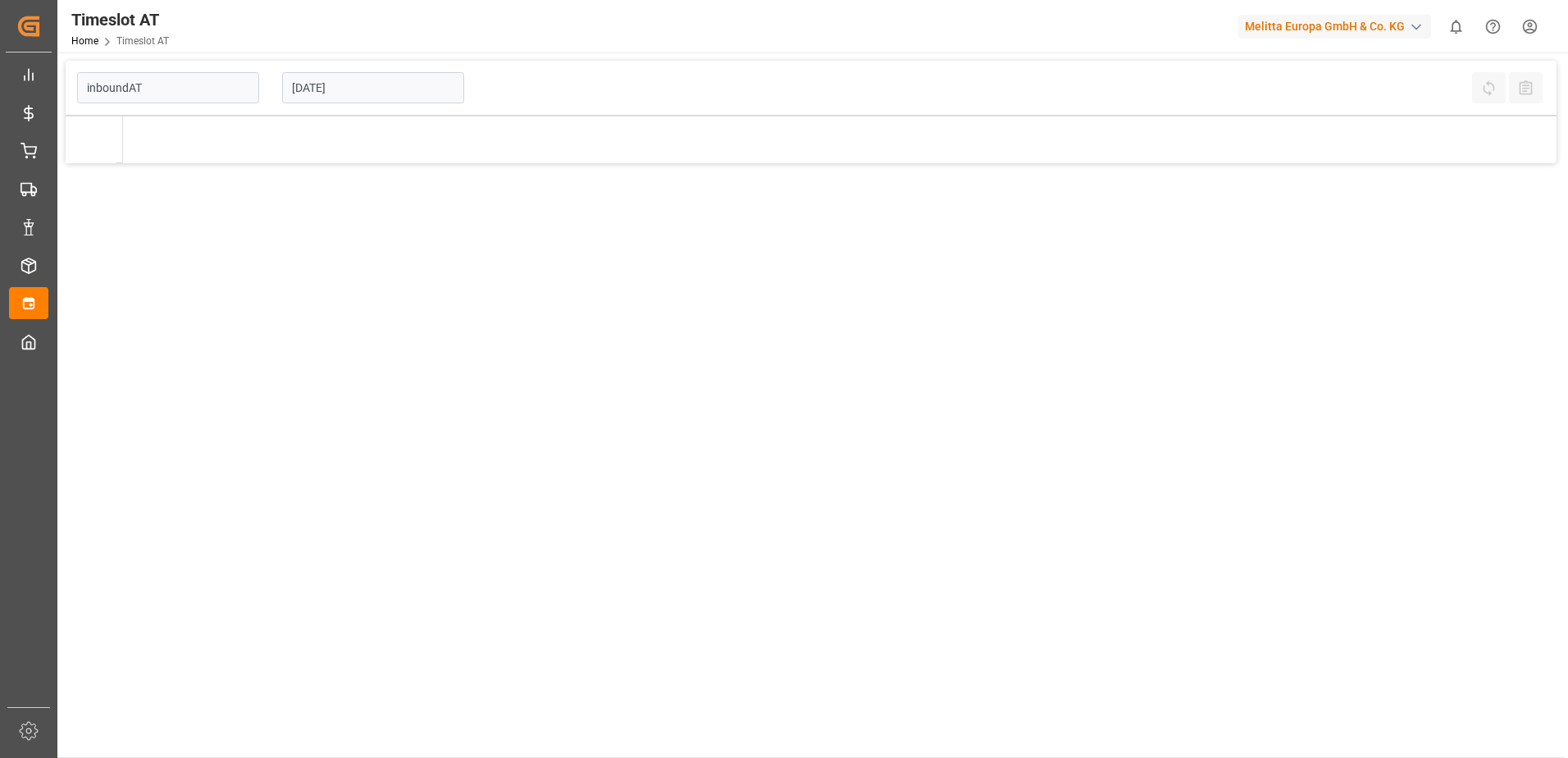
type input "Inbound AT"
